Goal: Task Accomplishment & Management: Complete application form

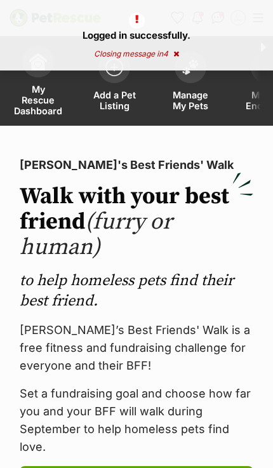
click at [117, 98] on span "Add a Pet Listing" at bounding box center [114, 101] width 44 height 22
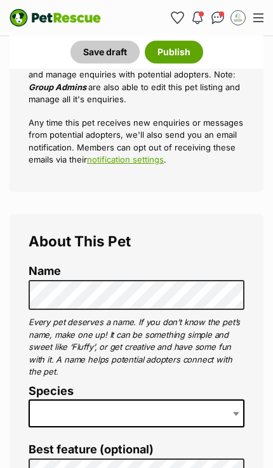
scroll to position [270, 0]
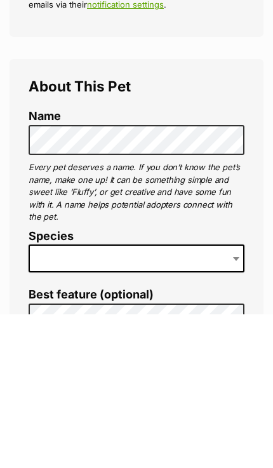
click at [189, 399] on span at bounding box center [137, 413] width 216 height 28
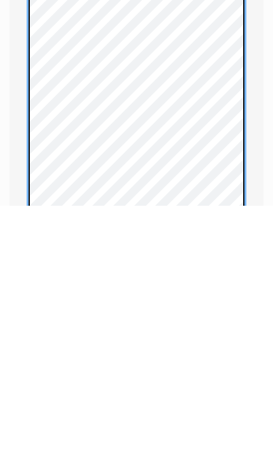
scroll to position [735, 0]
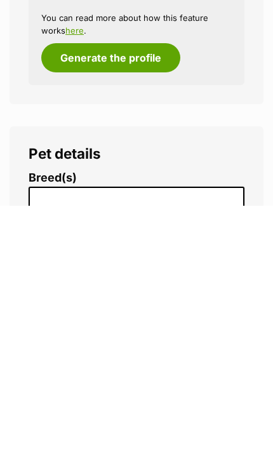
click at [201, 455] on input "search" at bounding box center [139, 461] width 213 height 13
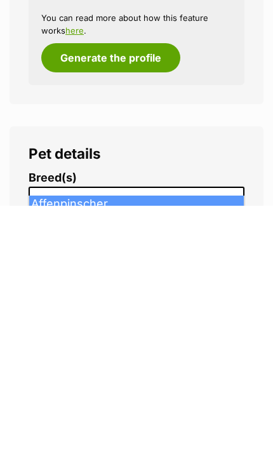
scroll to position [1533, 0]
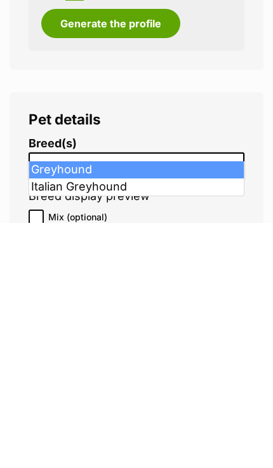
type input "grey"
select select "101"
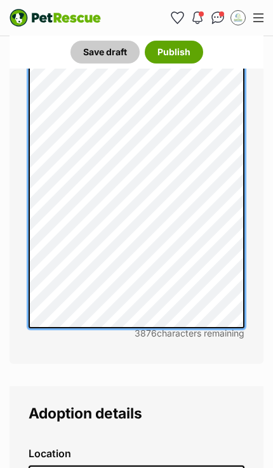
scroll to position [3388, 0]
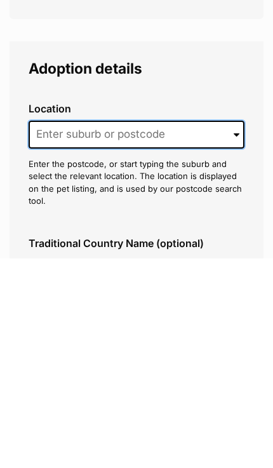
click at [155, 331] on input at bounding box center [137, 345] width 216 height 28
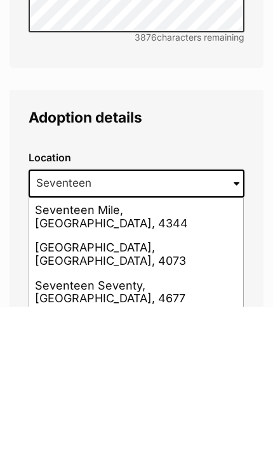
click at [204, 397] on li "Seventeen Mile Rocks, Queensland, 4073" at bounding box center [136, 415] width 214 height 37
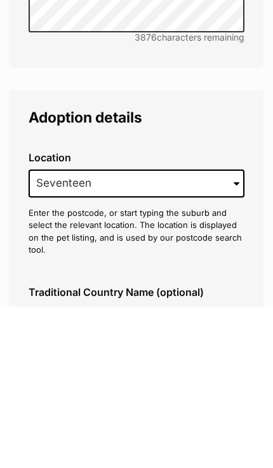
type input "Seventeen Mile Rocks, Queensland, 4073"
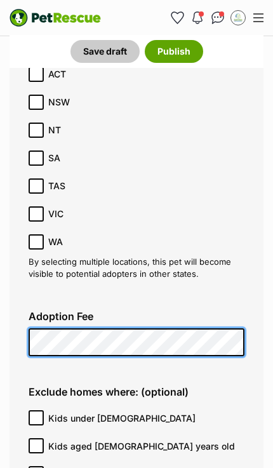
scroll to position [3911, 0]
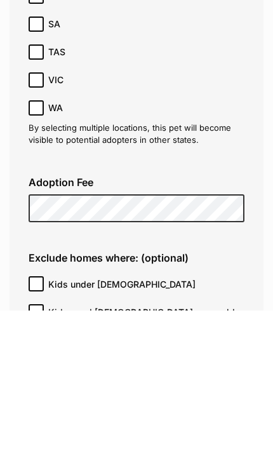
click at [34, 434] on input "Kids under 5 years old" at bounding box center [36, 441] width 15 height 15
checkbox input "true"
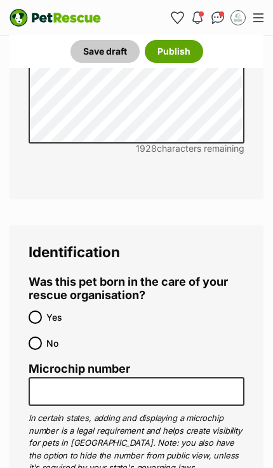
scroll to position [5619, 0]
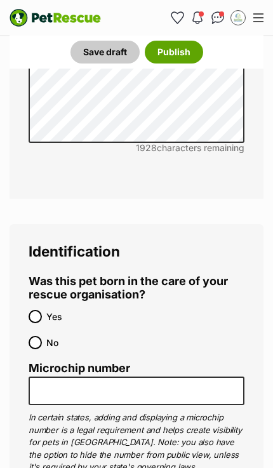
click at [30, 336] on input "No" at bounding box center [35, 342] width 13 height 13
radio input "true"
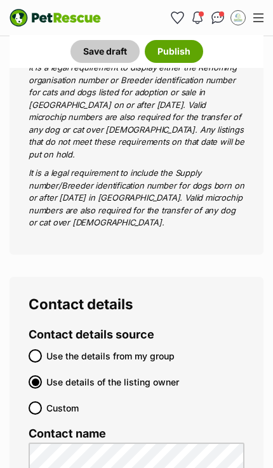
scroll to position [6285, 0]
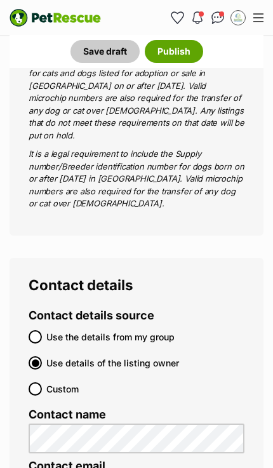
click at [41, 330] on input "Use the details from my group" at bounding box center [35, 336] width 13 height 13
radio input "true"
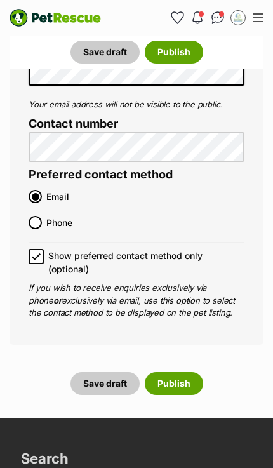
scroll to position [6841, 0]
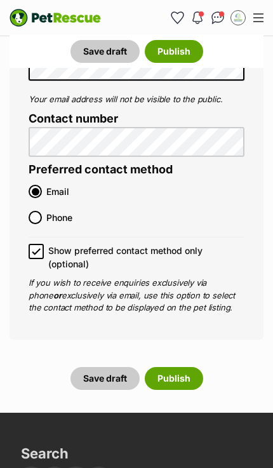
click at [191, 367] on button "Publish" at bounding box center [174, 378] width 58 height 23
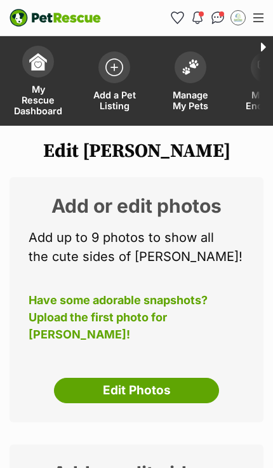
click at [187, 395] on link "Edit Photos" at bounding box center [136, 390] width 165 height 25
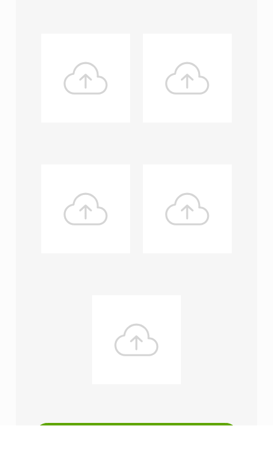
scroll to position [562, 0]
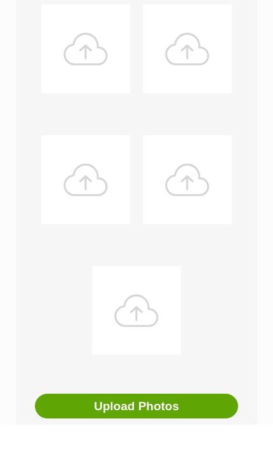
click at [204, 437] on button "Upload Photos" at bounding box center [136, 449] width 203 height 25
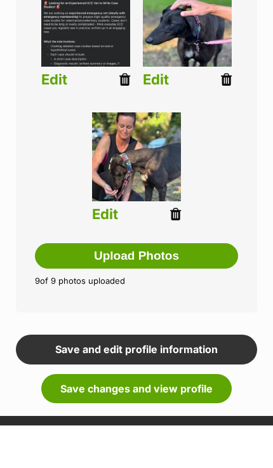
scroll to position [734, 0]
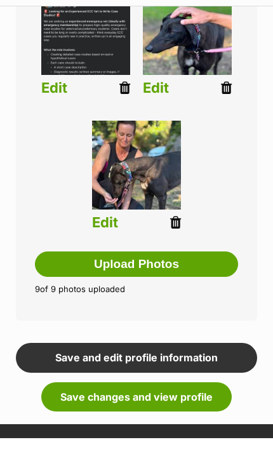
click at [88, 412] on link "Save changes and view profile" at bounding box center [136, 426] width 190 height 29
